Goal: Transaction & Acquisition: Purchase product/service

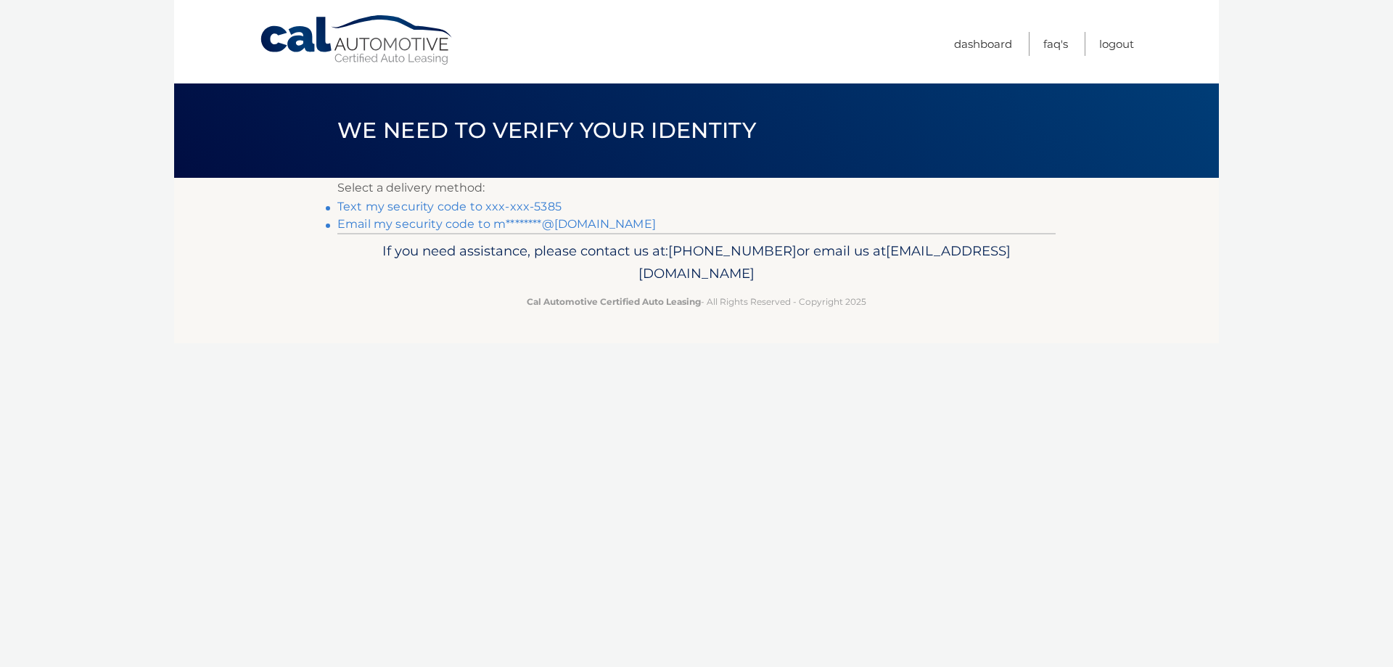
click at [471, 207] on link "Text my security code to xxx-xxx-5385" at bounding box center [449, 206] width 224 height 14
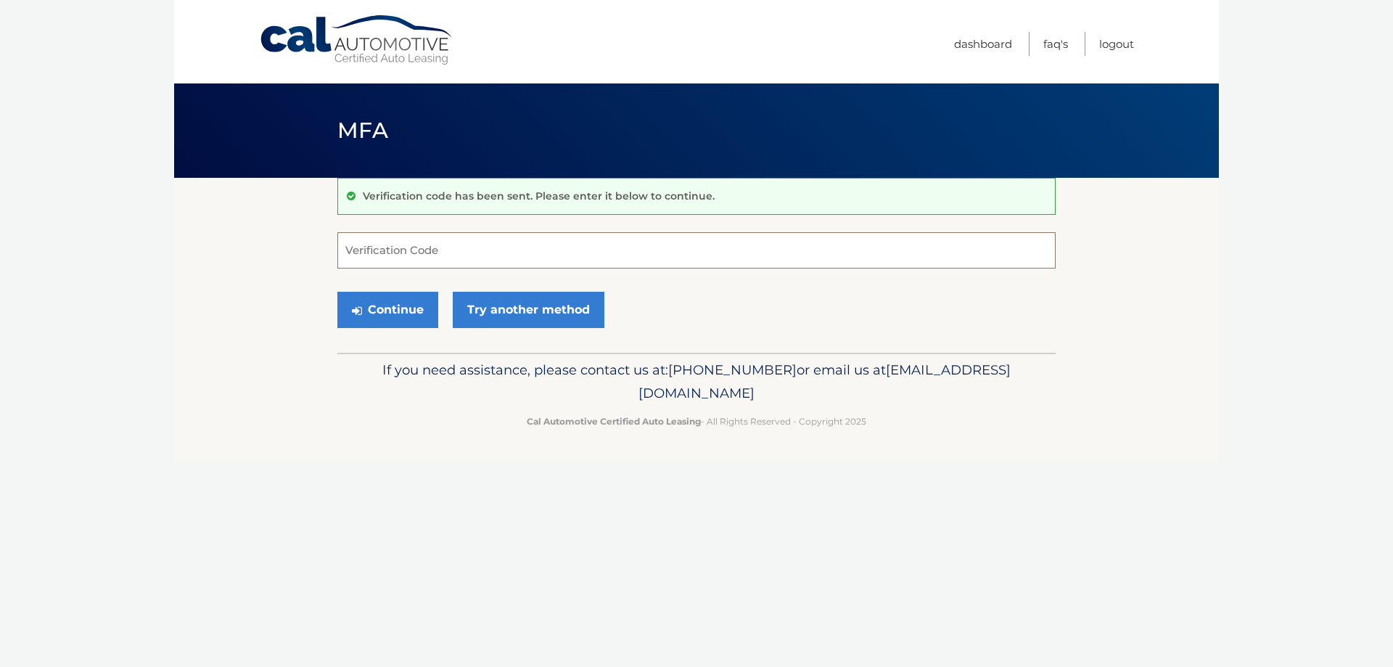
click at [410, 247] on input "Verification Code" at bounding box center [696, 250] width 718 height 36
type input "073591"
click at [337, 292] on button "Continue" at bounding box center [387, 310] width 101 height 36
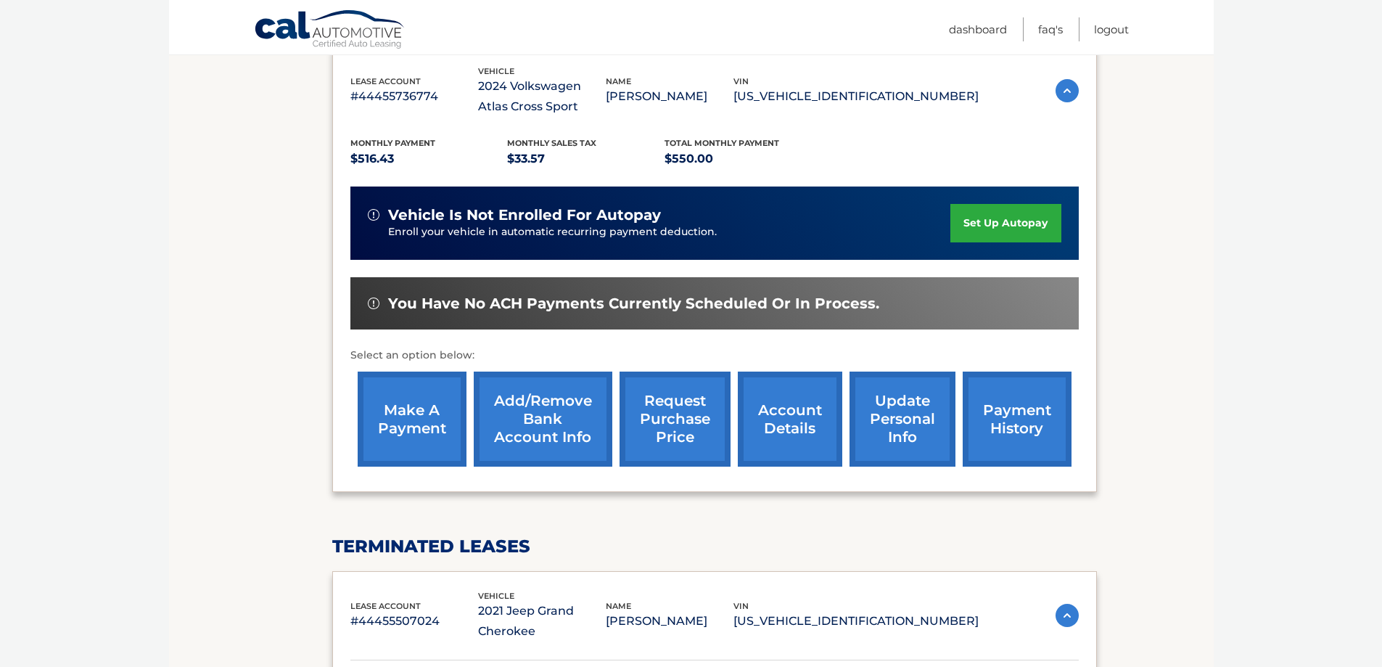
scroll to position [290, 0]
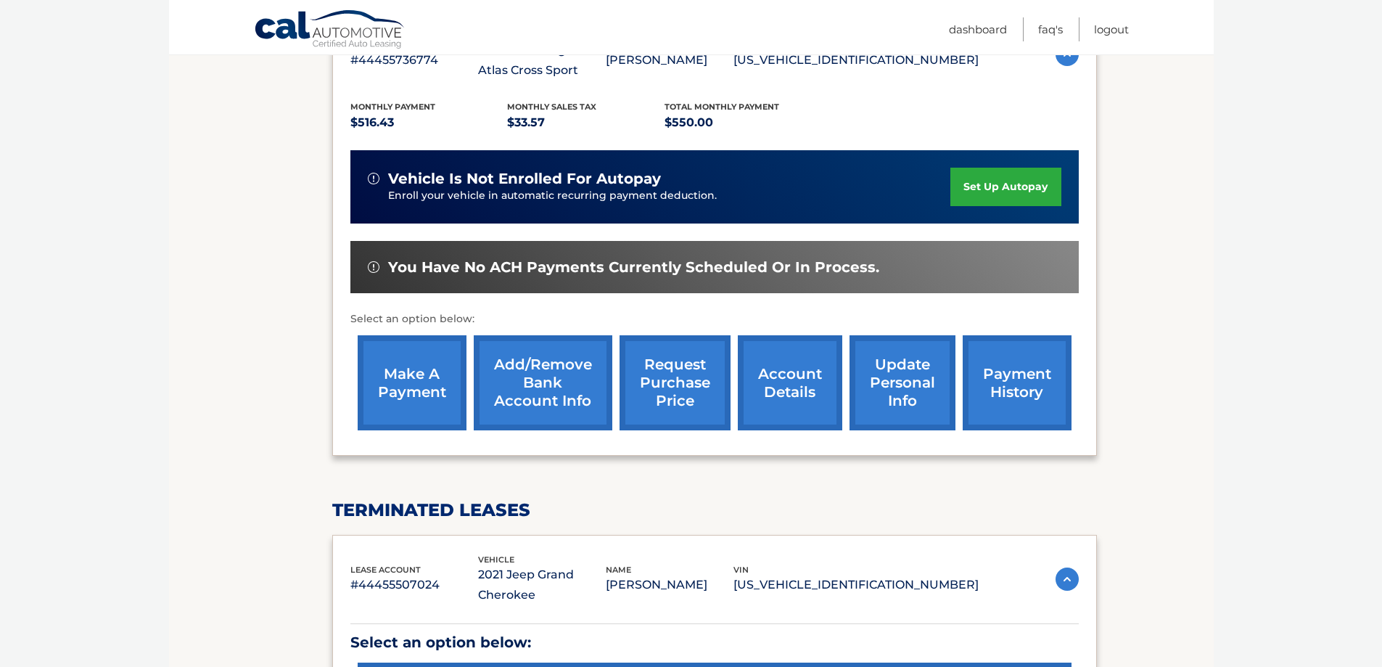
click at [412, 388] on link "make a payment" at bounding box center [412, 382] width 109 height 95
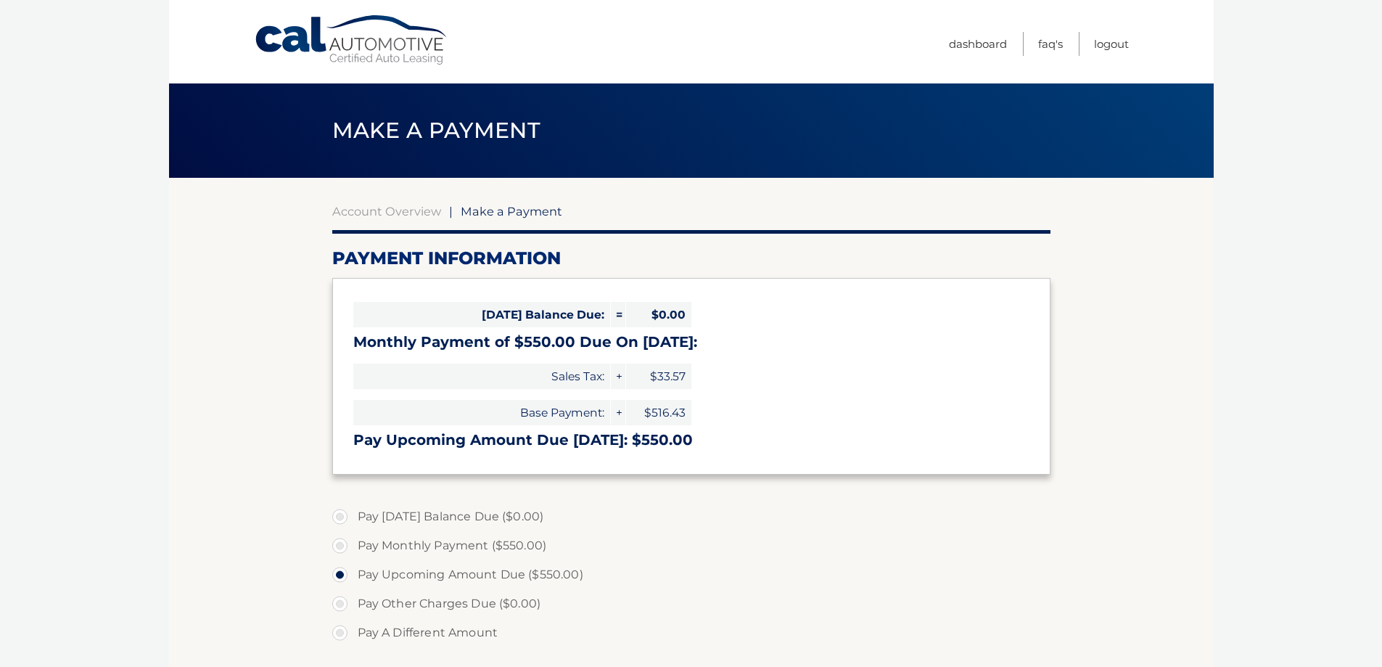
select select "NmU2NWQ0NzMtMTI5ZS00ZTQ0LWJkYTItODU1NDNmOTc1Njky"
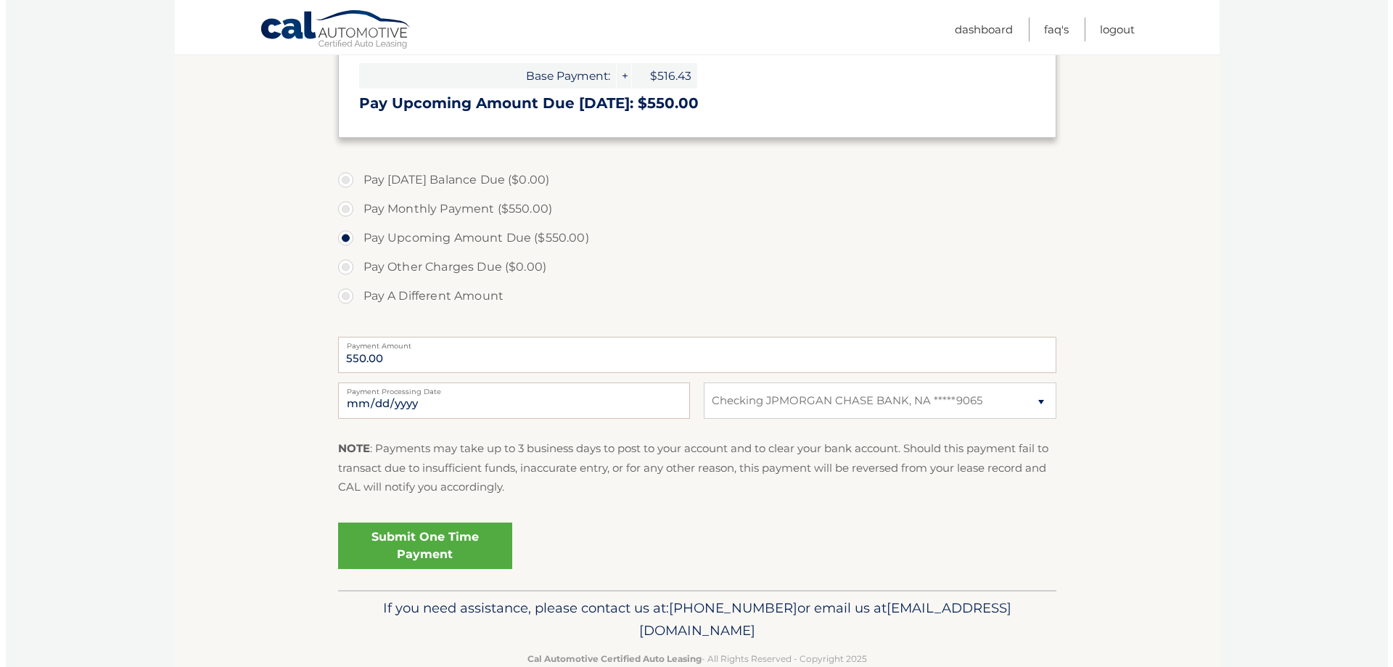
scroll to position [370, 0]
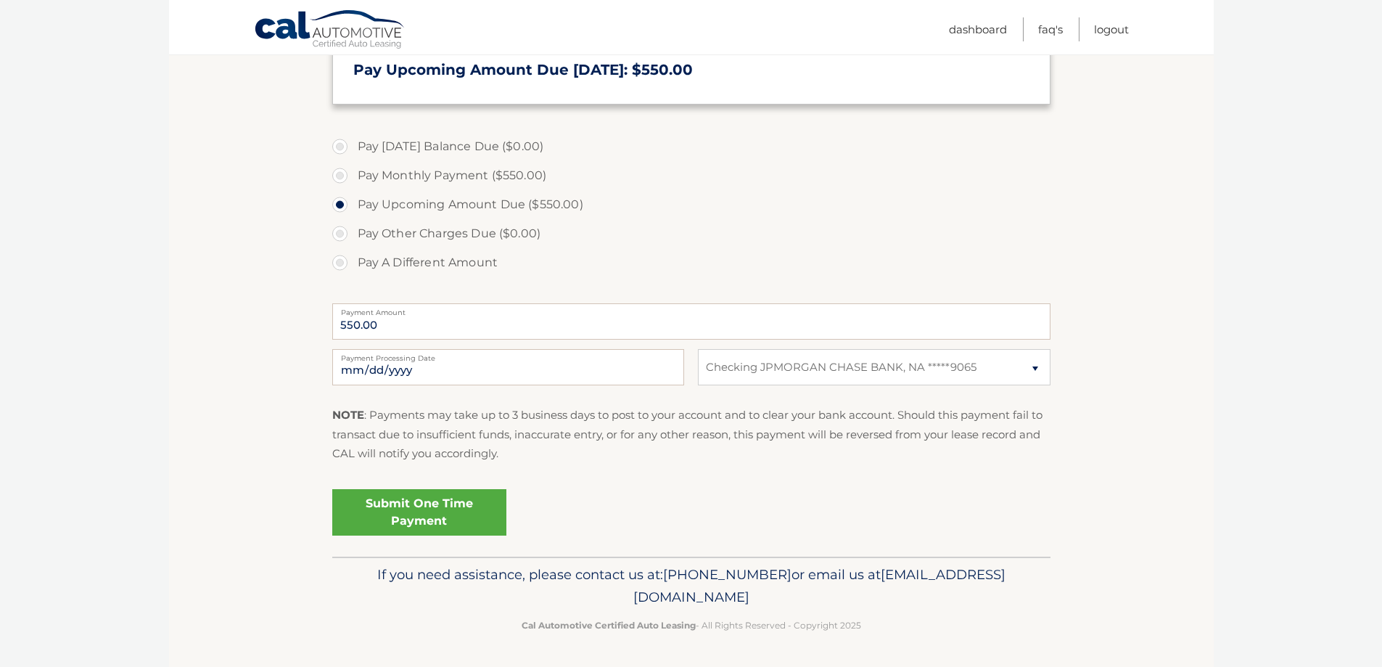
click at [436, 517] on link "Submit One Time Payment" at bounding box center [419, 512] width 174 height 46
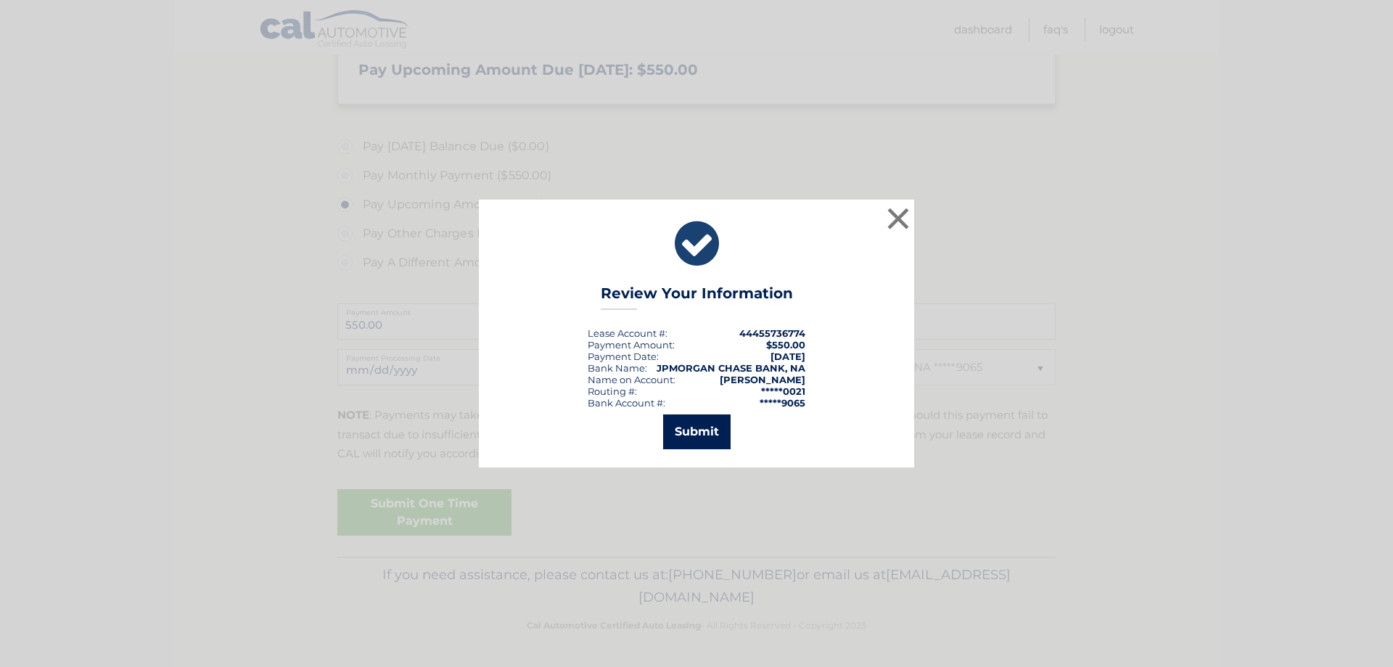
click at [692, 440] on button "Submit" at bounding box center [696, 431] width 67 height 35
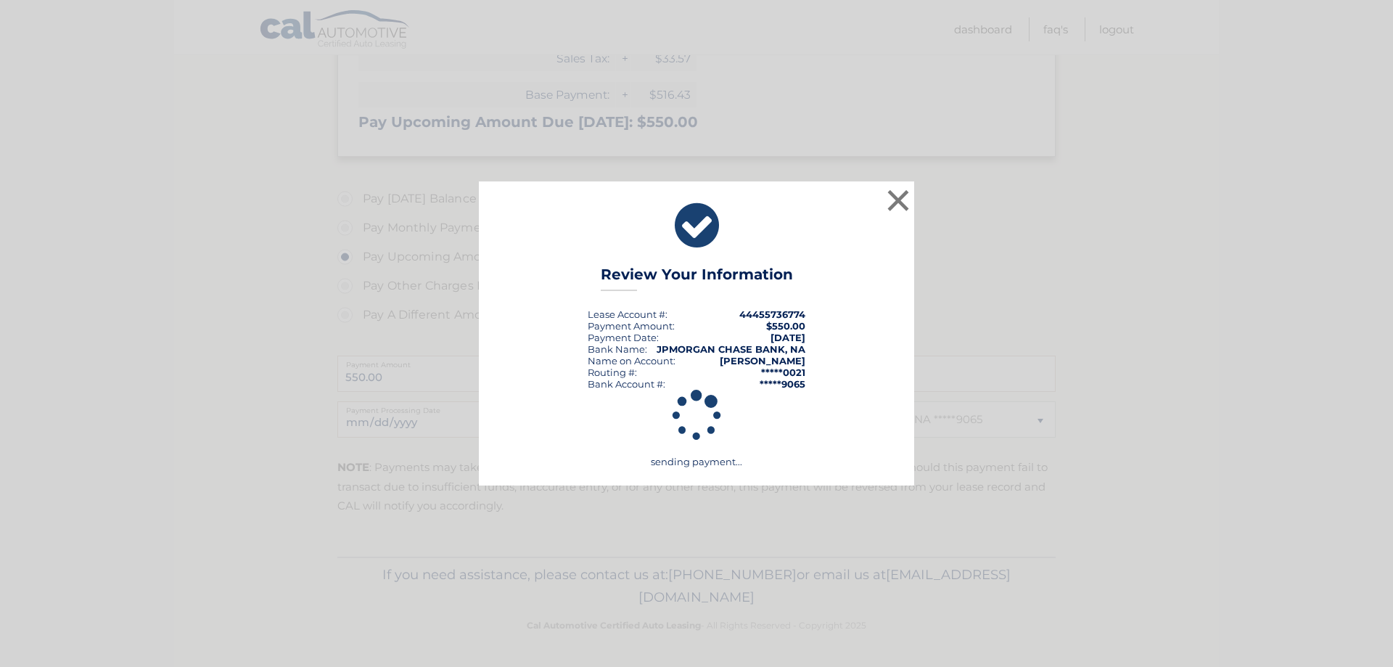
scroll to position [318, 0]
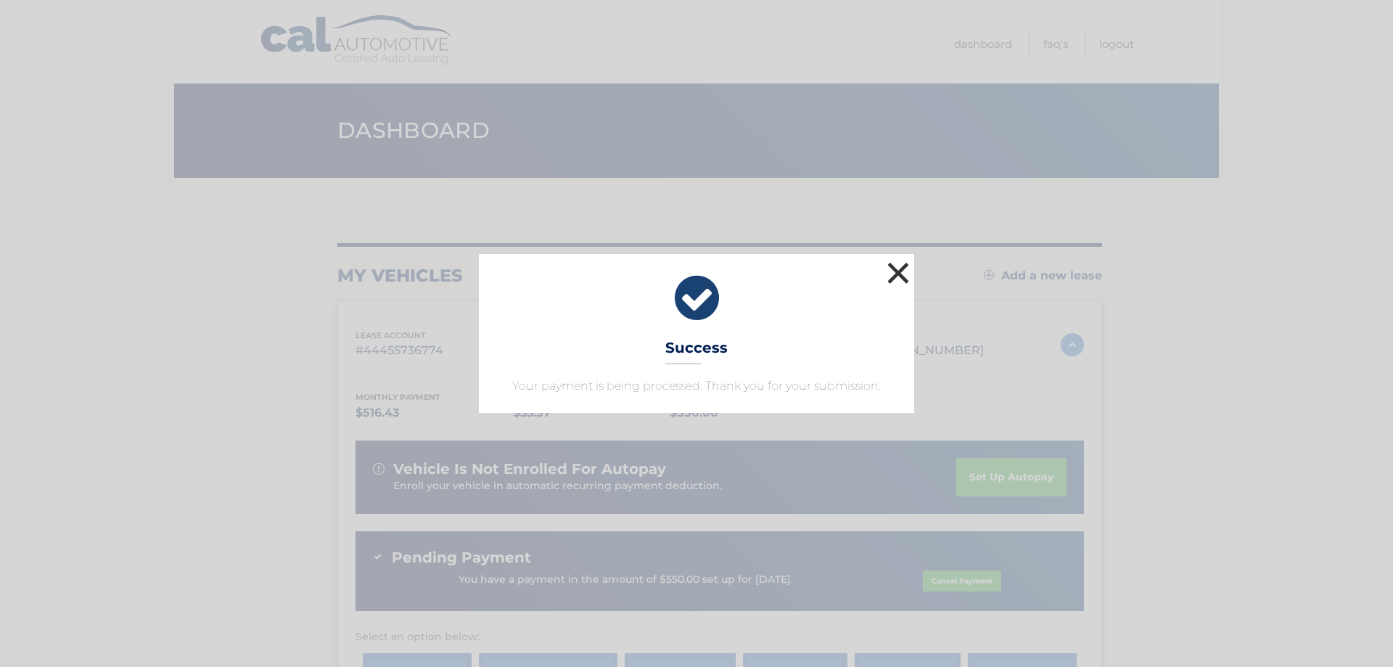
click at [898, 272] on button "×" at bounding box center [897, 272] width 29 height 29
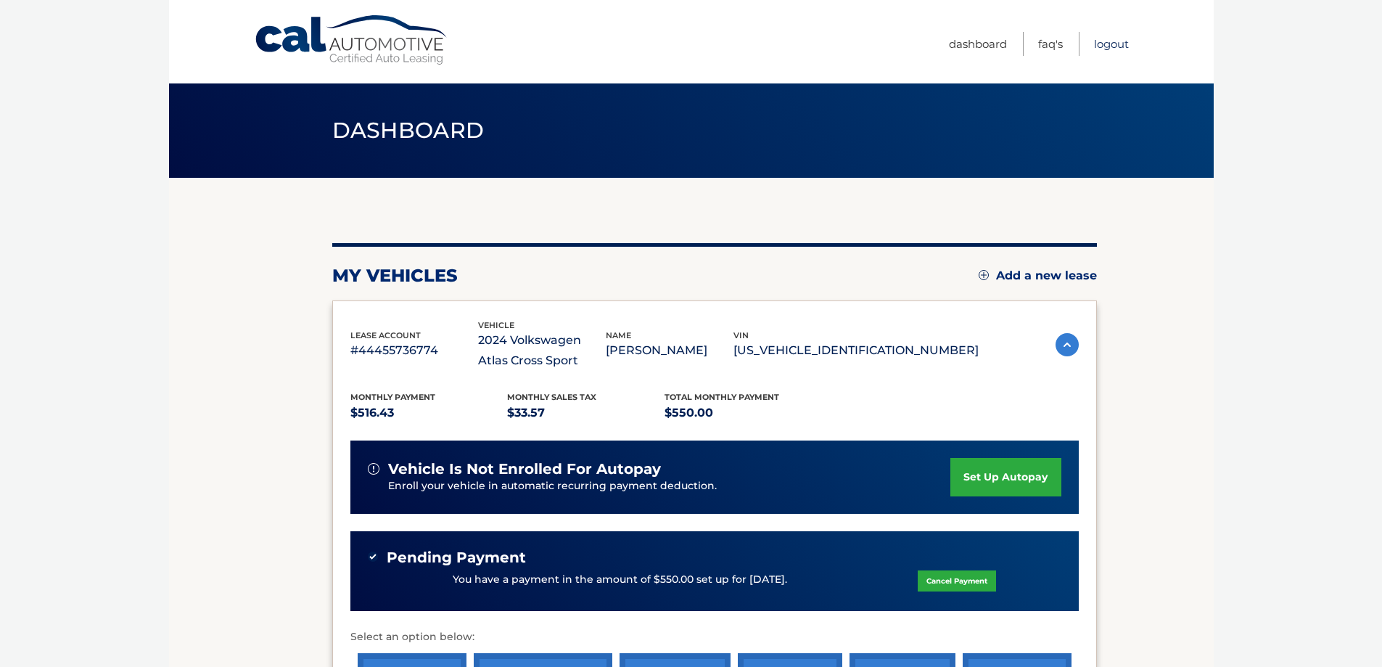
click at [1115, 45] on link "Logout" at bounding box center [1111, 44] width 35 height 24
